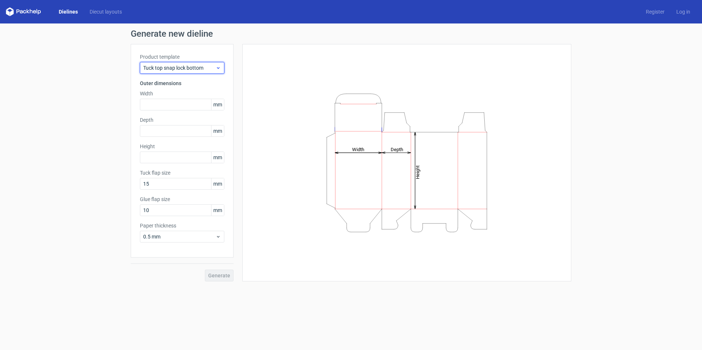
click at [213, 69] on span "Tuck top snap lock bottom" at bounding box center [179, 67] width 72 height 7
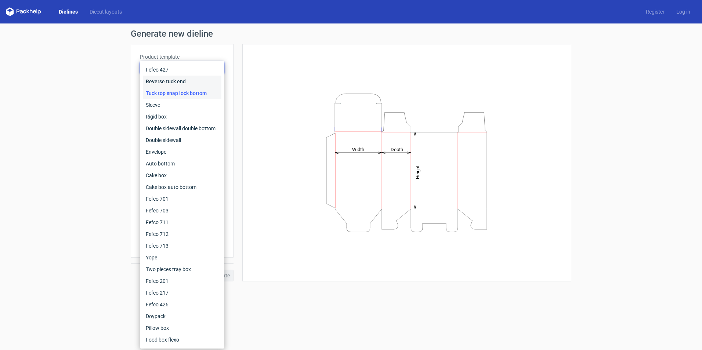
click at [170, 80] on div "Reverse tuck end" at bounding box center [182, 82] width 79 height 12
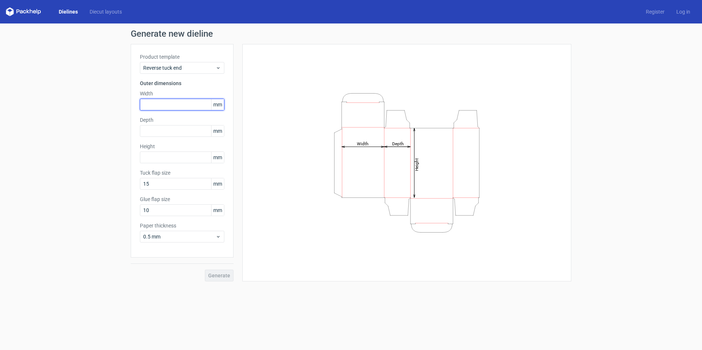
click at [174, 107] on input "text" at bounding box center [182, 105] width 84 height 12
type input "60"
click at [166, 129] on input "text" at bounding box center [182, 131] width 84 height 12
type input "49"
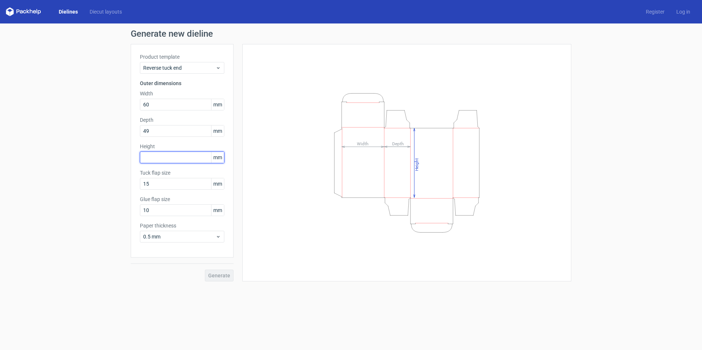
click at [168, 158] on input "text" at bounding box center [182, 158] width 84 height 12
type input "107"
click at [219, 274] on span "Generate" at bounding box center [219, 275] width 22 height 5
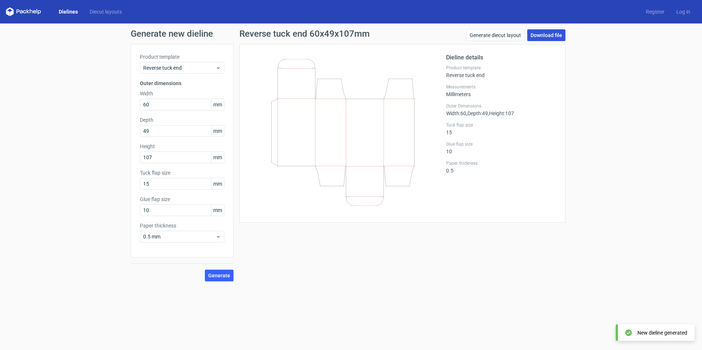
click at [540, 31] on link "Download file" at bounding box center [547, 35] width 38 height 12
